Goal: Obtain resource: Download file/media

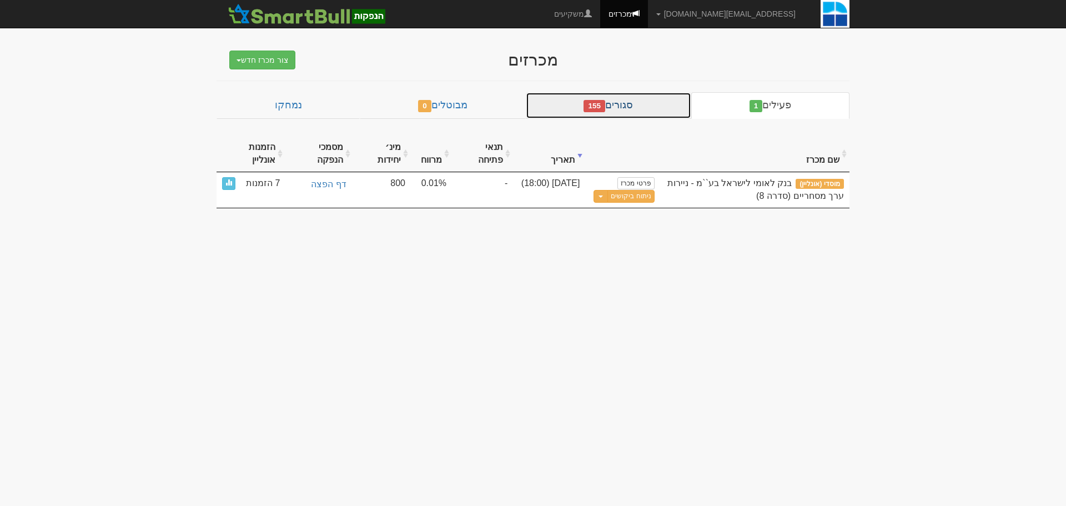
click at [655, 107] on link "סגורים 155" at bounding box center [608, 105] width 165 height 27
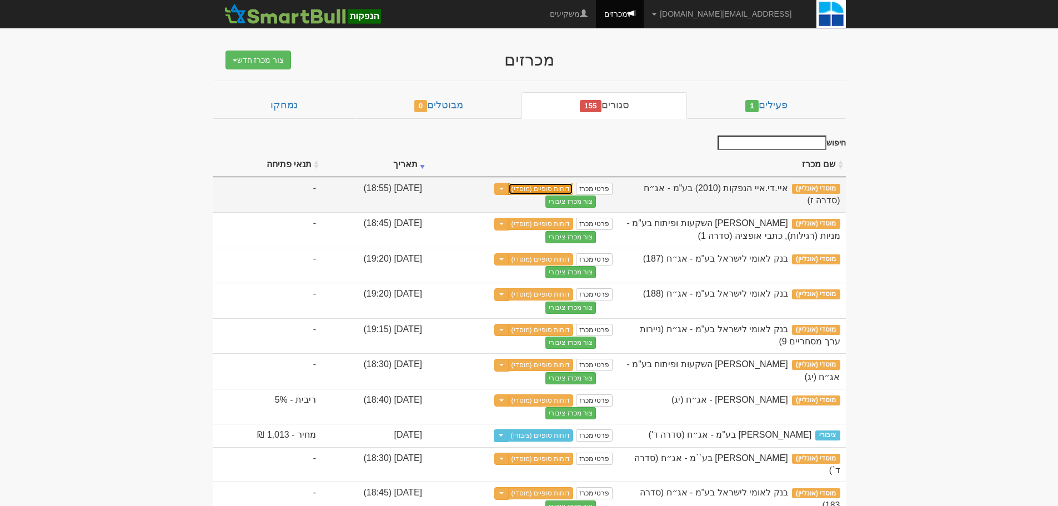
click at [574, 189] on link "דוחות סופיים (מוסדי)" at bounding box center [541, 189] width 66 height 12
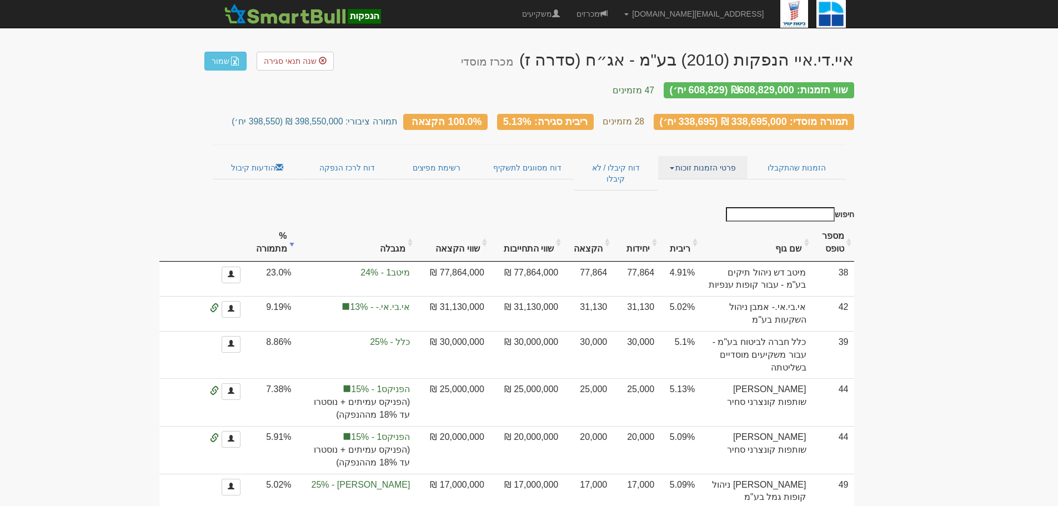
click at [687, 163] on link "פרטי הזמנות זוכות" at bounding box center [702, 167] width 89 height 23
click at [684, 182] on link "אנשי קשר וחשבונות" at bounding box center [703, 189] width 88 height 14
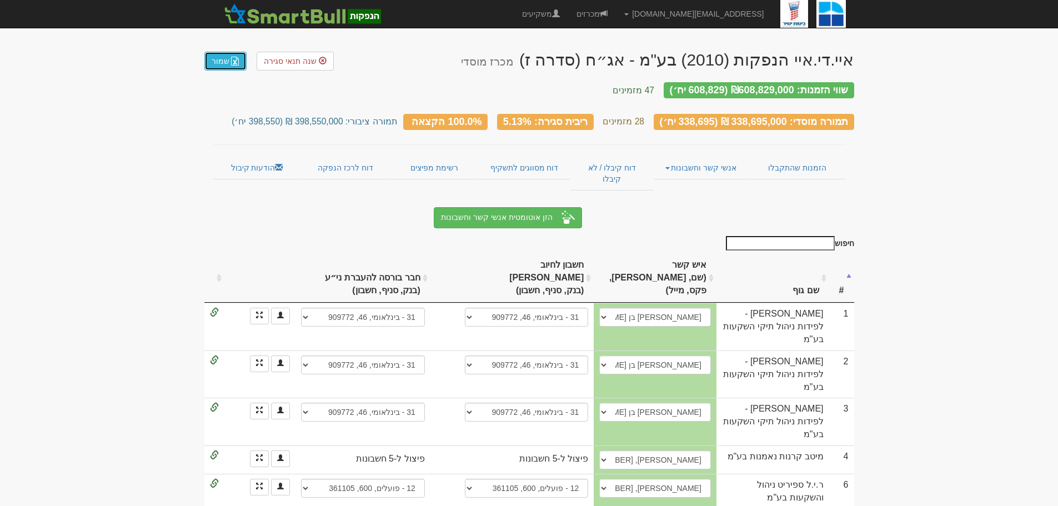
click at [220, 62] on link "שמור" at bounding box center [225, 61] width 42 height 19
click at [351, 157] on link "דוח לרכז הנפקה" at bounding box center [345, 167] width 89 height 23
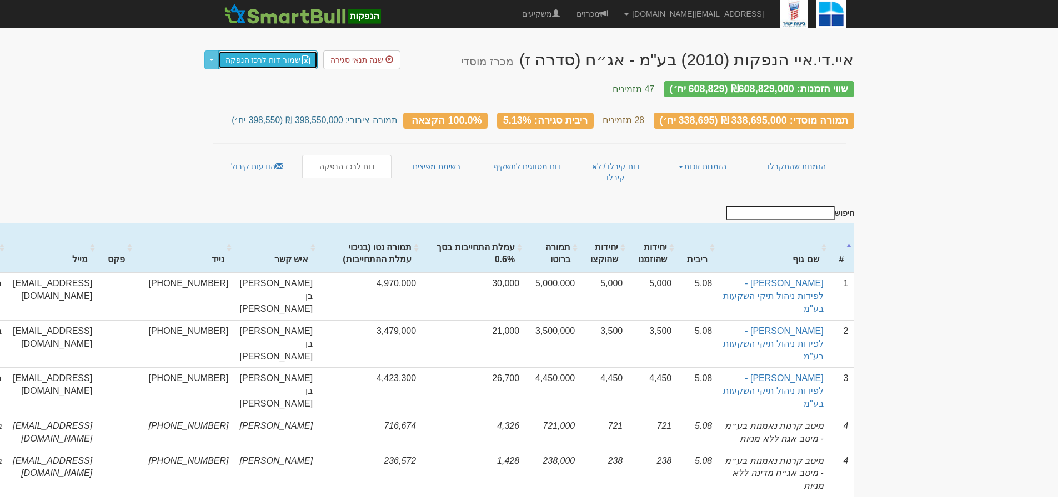
click at [252, 59] on link "שמור דוח לרכז הנפקה" at bounding box center [268, 60] width 100 height 19
